Goal: Task Accomplishment & Management: Use online tool/utility

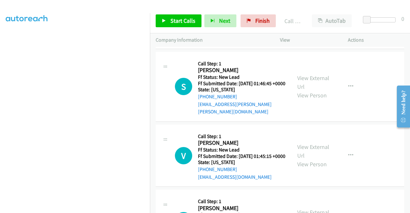
scroll to position [1713, 0]
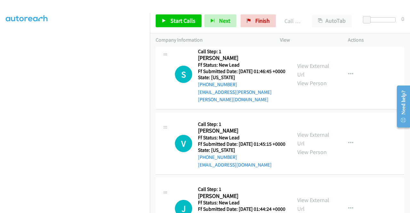
click at [317, 9] on link "View External Url" at bounding box center [314, 1] width 32 height 16
click at [321, 78] on link "View External Url" at bounding box center [314, 70] width 32 height 16
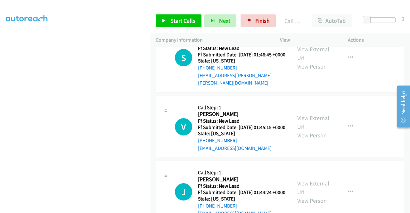
scroll to position [1777, 0]
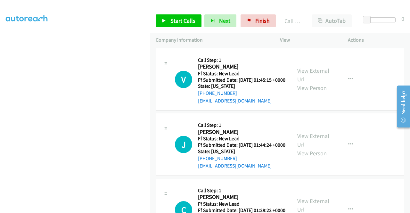
click at [314, 83] on link "View External Url" at bounding box center [314, 75] width 32 height 16
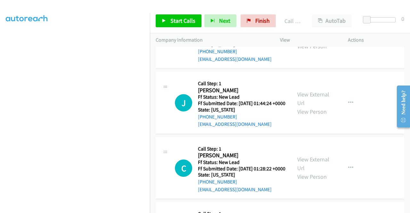
scroll to position [1841, 0]
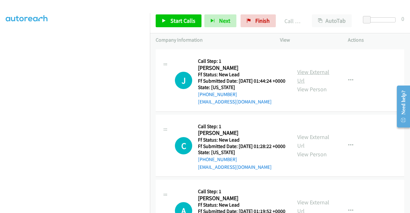
click at [313, 84] on link "View External Url" at bounding box center [314, 76] width 32 height 16
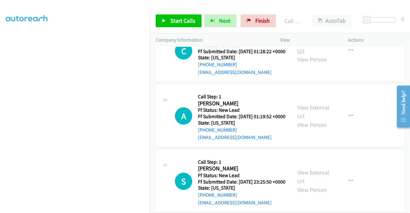
scroll to position [1937, 0]
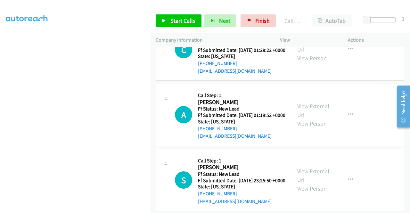
click at [312, 53] on link "View External Url" at bounding box center [314, 45] width 32 height 16
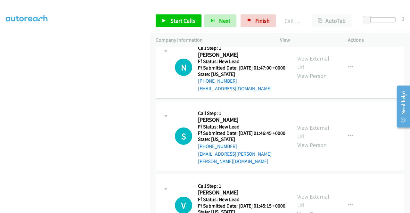
scroll to position [1649, 0]
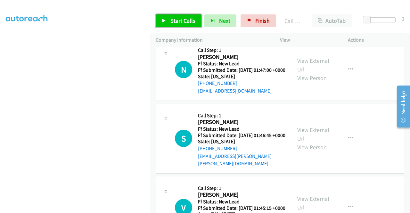
click at [178, 24] on span "Start Calls" at bounding box center [183, 20] width 25 height 7
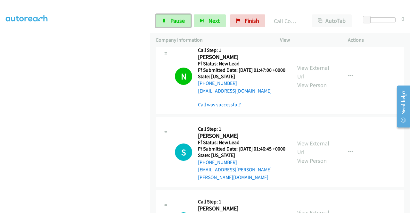
click at [167, 24] on link "Pause" at bounding box center [173, 20] width 35 height 13
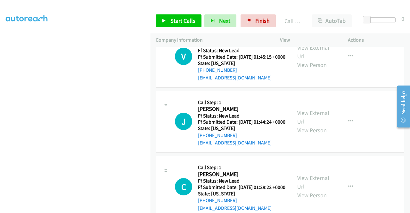
scroll to position [1841, 0]
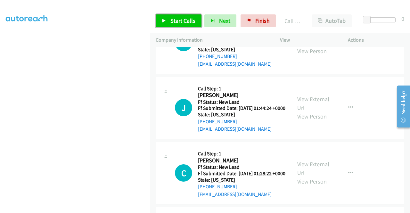
click at [188, 19] on span "Start Calls" at bounding box center [183, 20] width 25 height 7
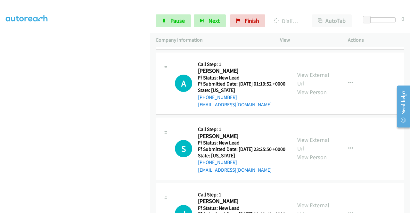
scroll to position [2034, 0]
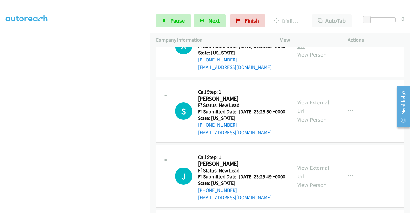
click at [314, 50] on link "View External Url" at bounding box center [314, 42] width 32 height 16
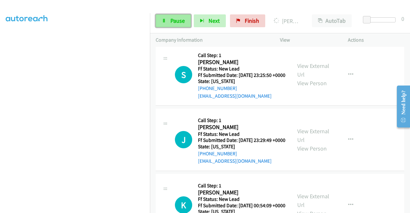
click at [173, 24] on span "Pause" at bounding box center [178, 20] width 14 height 7
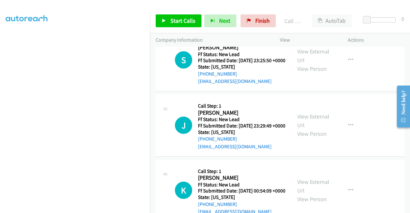
scroll to position [2207, 0]
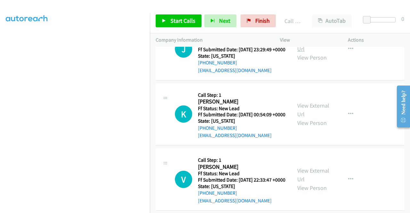
scroll to position [2240, 0]
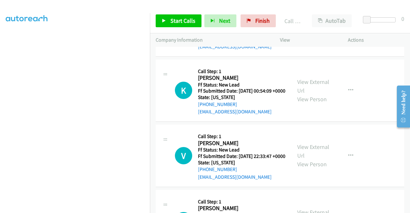
click at [321, 29] on link "View External Url" at bounding box center [314, 21] width 32 height 16
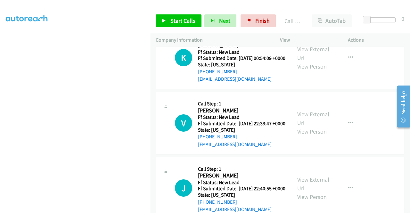
scroll to position [2304, 0]
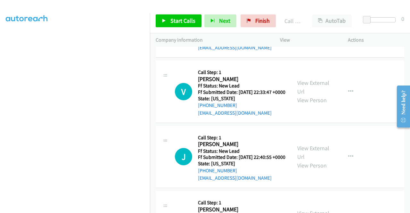
click at [320, 30] on link "View External Url" at bounding box center [314, 22] width 32 height 16
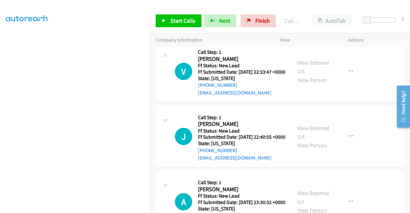
scroll to position [2368, 0]
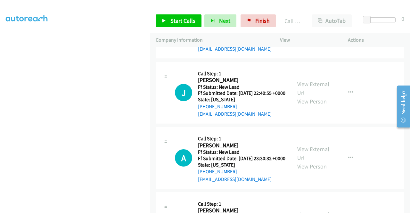
click at [314, 31] on link "View External Url" at bounding box center [314, 23] width 32 height 16
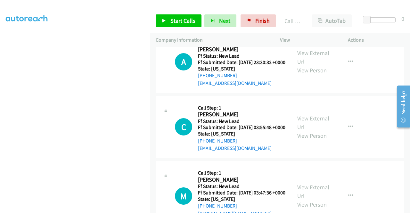
scroll to position [2496, 0]
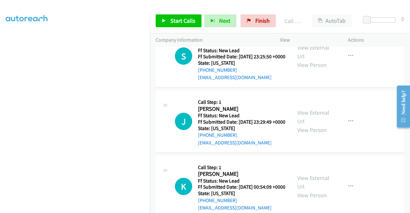
scroll to position [2240, 0]
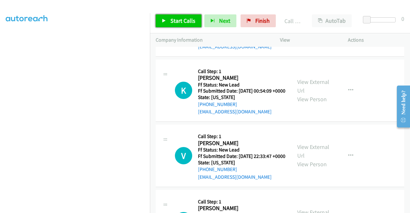
click at [189, 21] on span "Start Calls" at bounding box center [183, 20] width 25 height 7
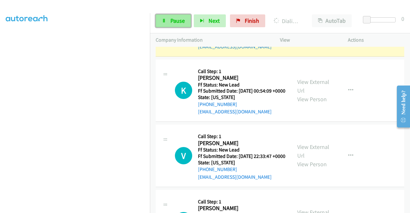
click at [181, 21] on span "Pause" at bounding box center [178, 20] width 14 height 7
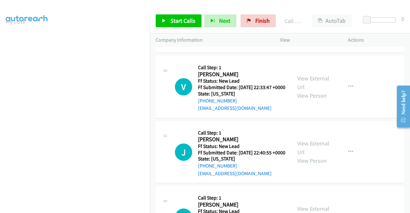
scroll to position [2368, 0]
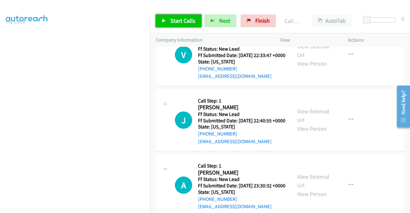
click at [188, 19] on span "Start Calls" at bounding box center [183, 20] width 25 height 7
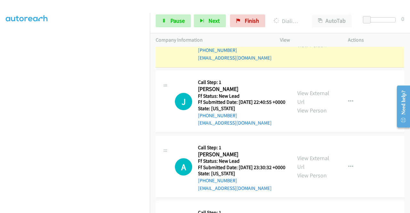
scroll to position [2464, 0]
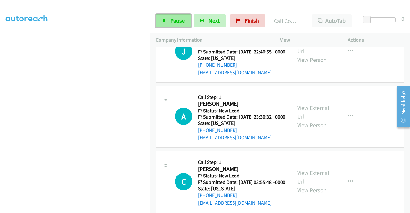
click at [165, 23] on link "Pause" at bounding box center [173, 20] width 35 height 13
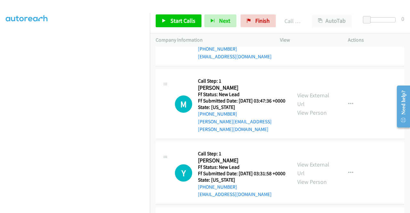
scroll to position [2656, 0]
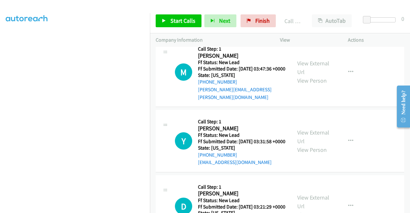
click at [320, 16] on div "View External Url View Person" at bounding box center [314, 3] width 33 height 26
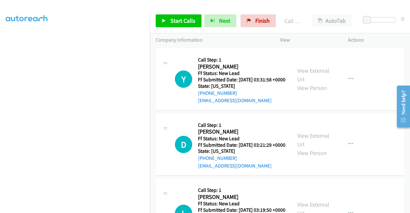
scroll to position [2721, 0]
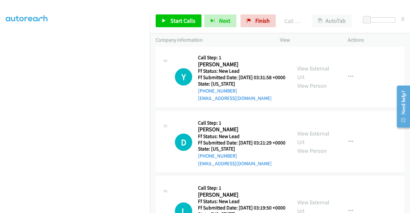
click at [314, 12] on link "View External Url" at bounding box center [314, 4] width 32 height 16
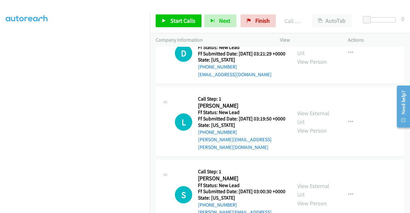
scroll to position [2817, 0]
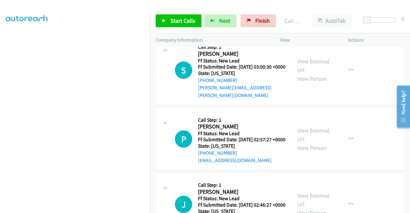
scroll to position [2945, 0]
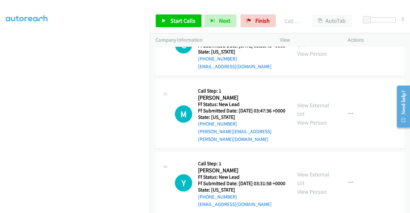
scroll to position [2656, 0]
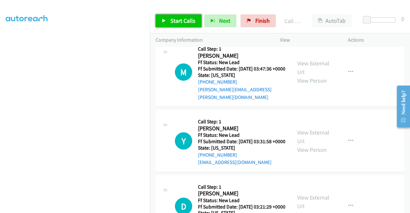
click at [175, 21] on span "Start Calls" at bounding box center [183, 20] width 25 height 7
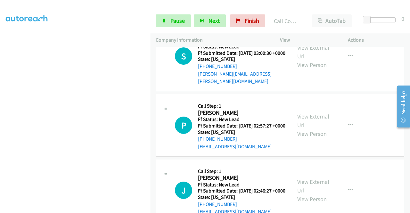
scroll to position [3009, 0]
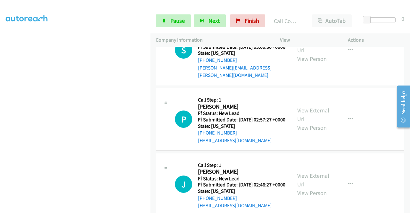
click at [164, 22] on icon at bounding box center [164, 21] width 4 height 4
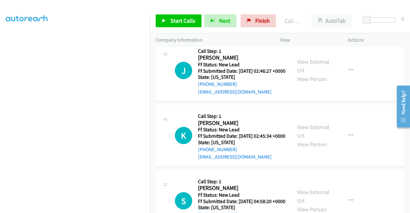
scroll to position [3169, 0]
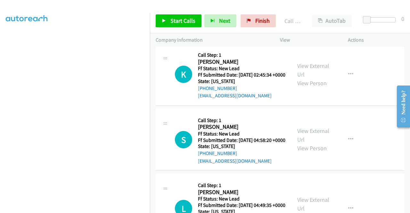
scroll to position [3234, 0]
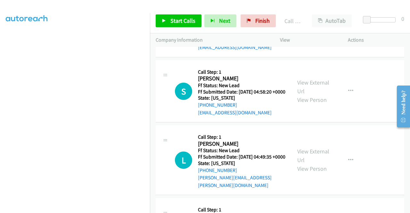
scroll to position [3298, 0]
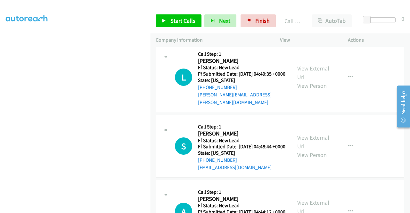
scroll to position [3362, 0]
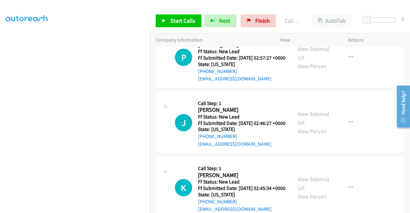
scroll to position [3073, 0]
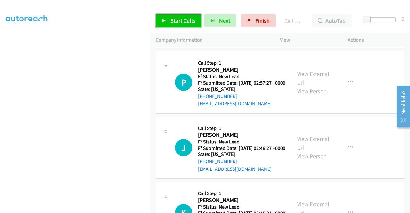
click at [185, 20] on span "Start Calls" at bounding box center [183, 20] width 25 height 7
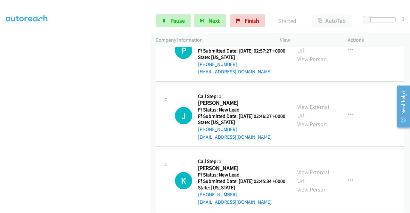
scroll to position [3137, 0]
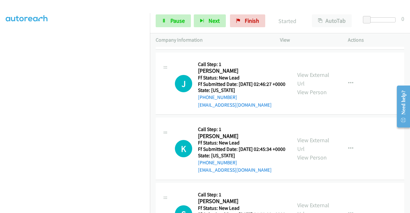
drag, startPoint x: 238, startPoint y: 152, endPoint x: 204, endPoint y: 151, distance: 34.0
copy link "[PHONE_NUMBER]"
click at [165, 21] on icon at bounding box center [164, 21] width 4 height 4
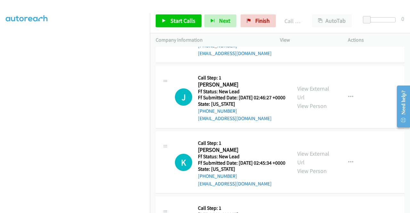
scroll to position [3234, 0]
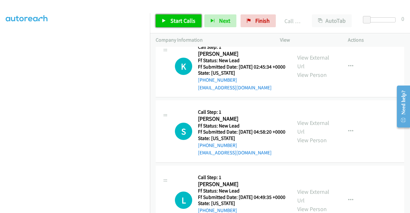
click at [176, 23] on span "Start Calls" at bounding box center [183, 20] width 25 height 7
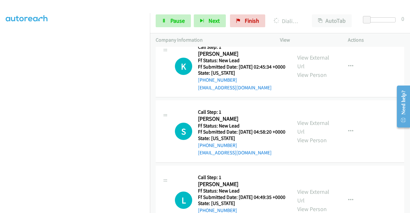
click at [166, 27] on div "Start Calls Pause Next Finish Dialing [PERSON_NAME] AutoTab AutoTab 0" at bounding box center [280, 21] width 260 height 25
click at [166, 24] on link "Pause" at bounding box center [173, 20] width 35 height 13
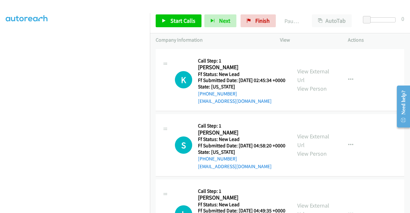
scroll to position [3266, 0]
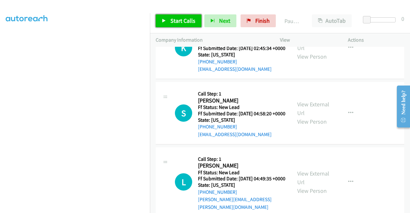
click at [179, 22] on span "Start Calls" at bounding box center [183, 20] width 25 height 7
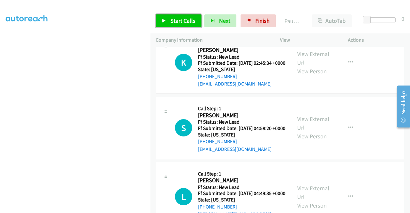
scroll to position [3330, 0]
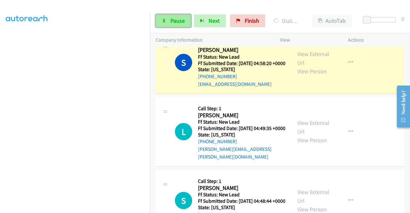
click at [165, 22] on icon at bounding box center [164, 21] width 4 height 4
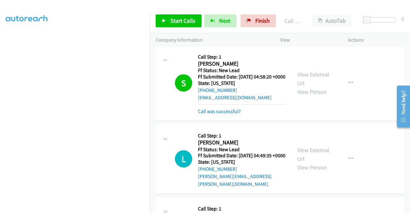
click at [260, 21] on span "Finish" at bounding box center [263, 20] width 14 height 7
